Goal: Task Accomplishment & Management: Use online tool/utility

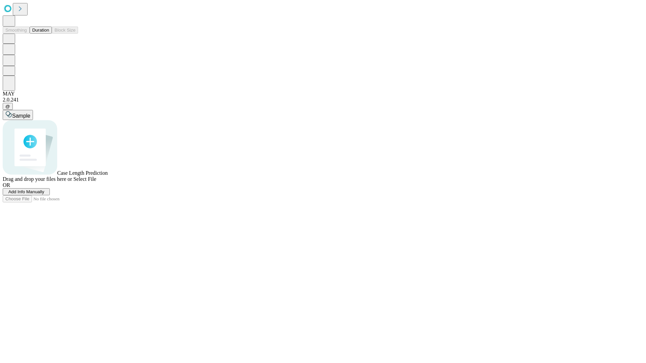
click at [49, 34] on button "Duration" at bounding box center [41, 30] width 22 height 7
click at [44, 194] on span "Add Info Manually" at bounding box center [26, 191] width 36 height 5
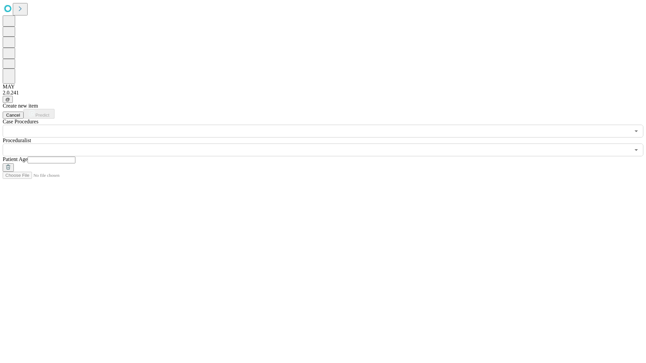
click at [75, 157] on input "text" at bounding box center [52, 160] width 48 height 7
type input "**"
click at [328, 144] on input "text" at bounding box center [316, 150] width 627 height 13
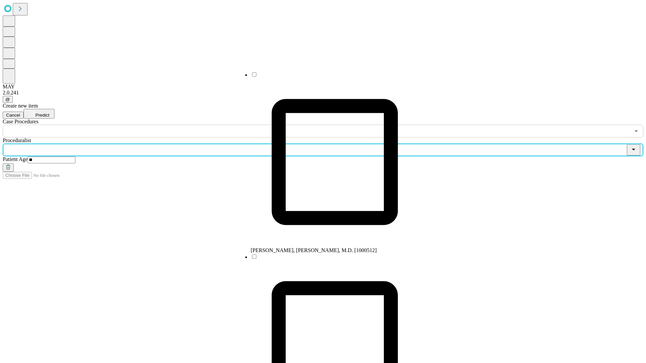
click at [328, 77] on li "[PERSON_NAME], [PERSON_NAME], M.D. [1000512]" at bounding box center [335, 162] width 168 height 182
click at [141, 125] on input "text" at bounding box center [316, 131] width 627 height 13
